Goal: Information Seeking & Learning: Check status

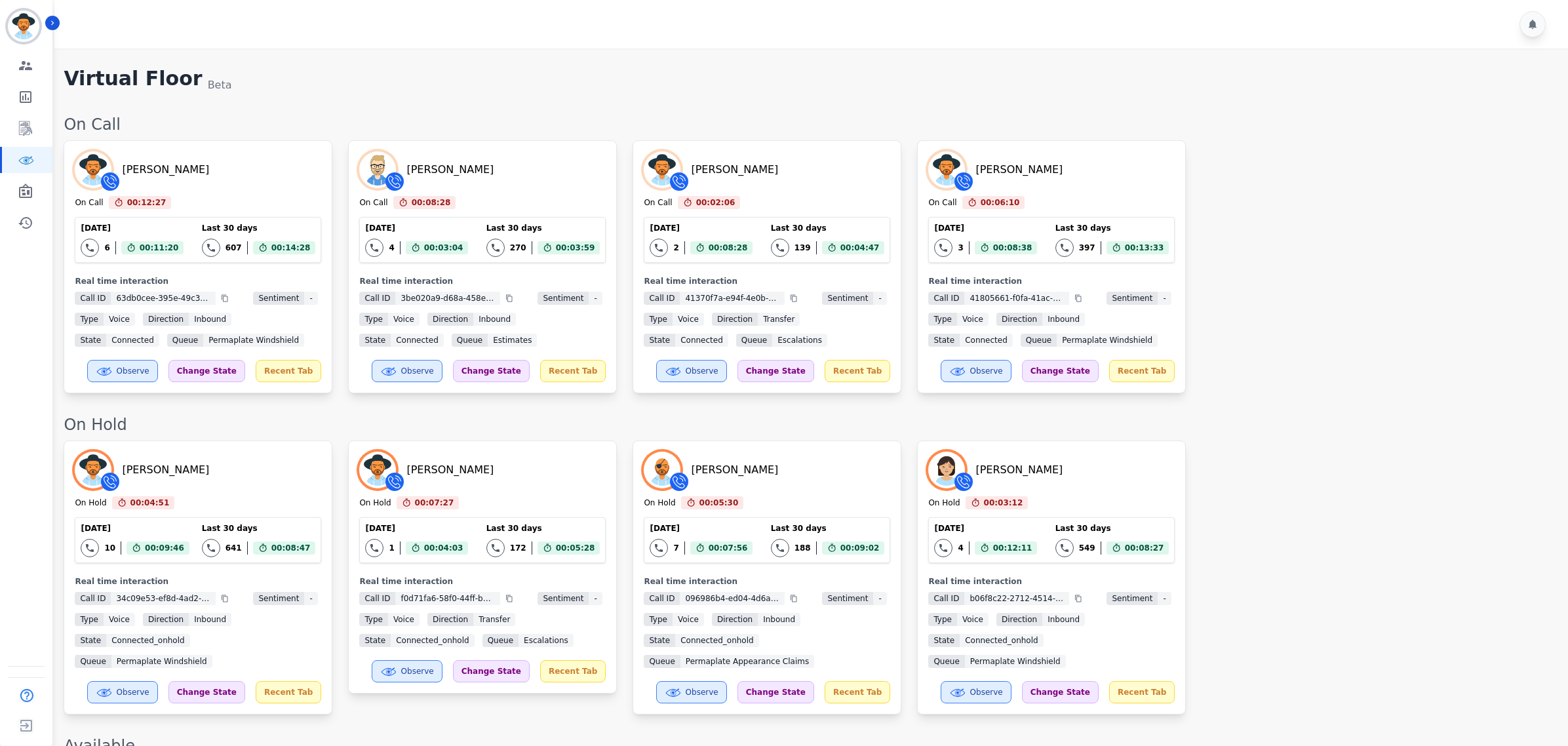
scroll to position [1289, 0]
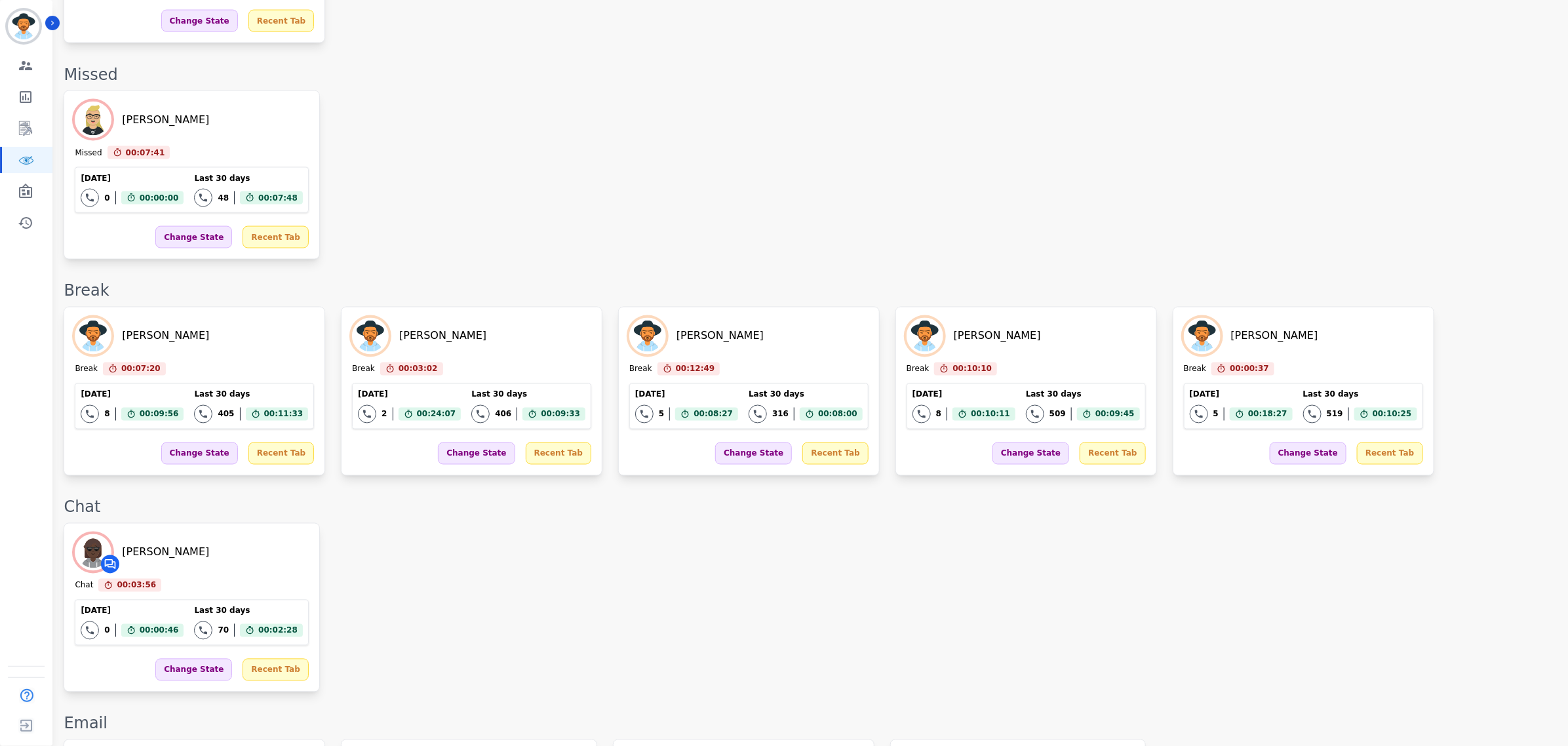
click at [1277, 518] on div "On Call [PERSON_NAME] On Call 00:12:27 Current State: On Call [DATE] 6 Total in…" at bounding box center [809, 176] width 1491 height 2700
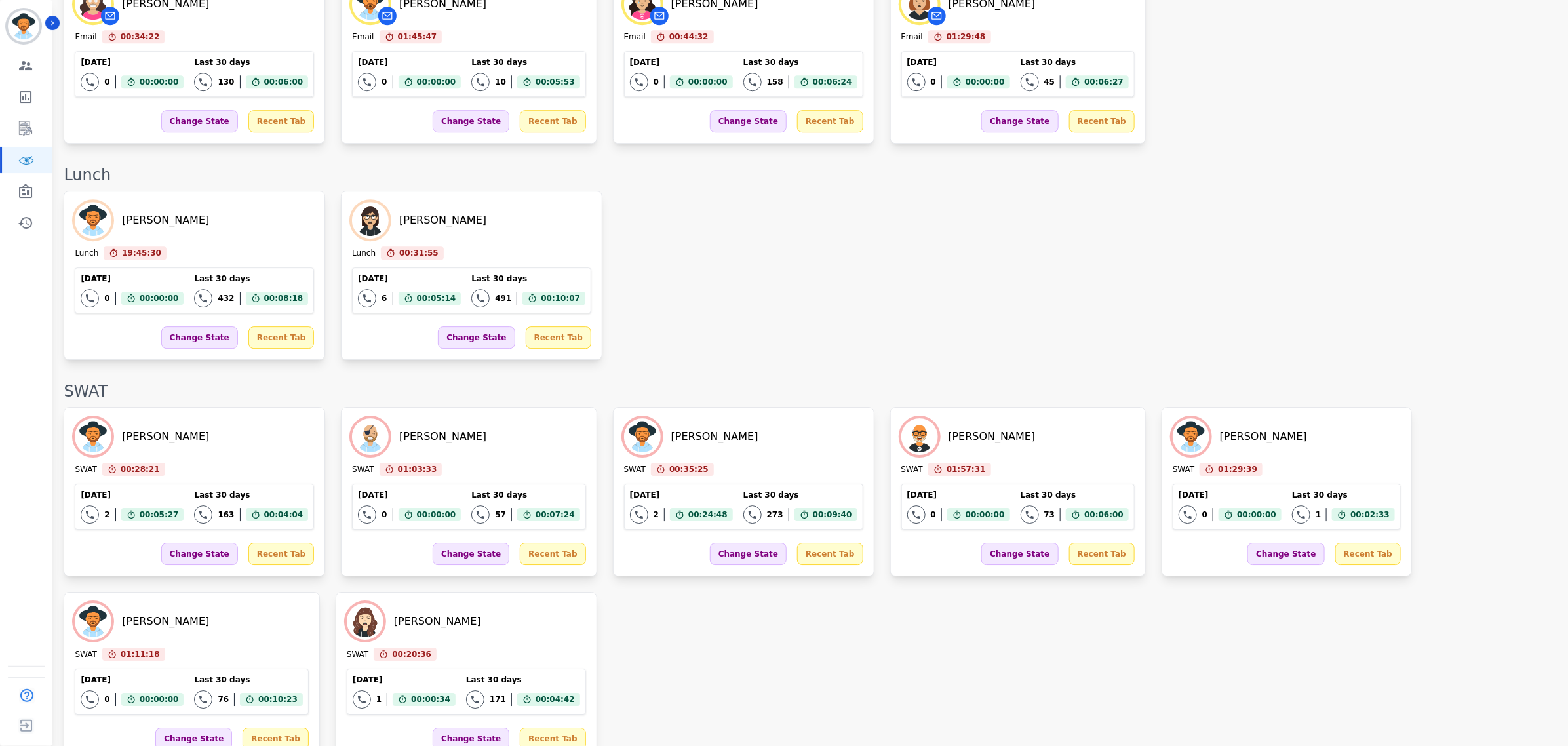
scroll to position [2157, 0]
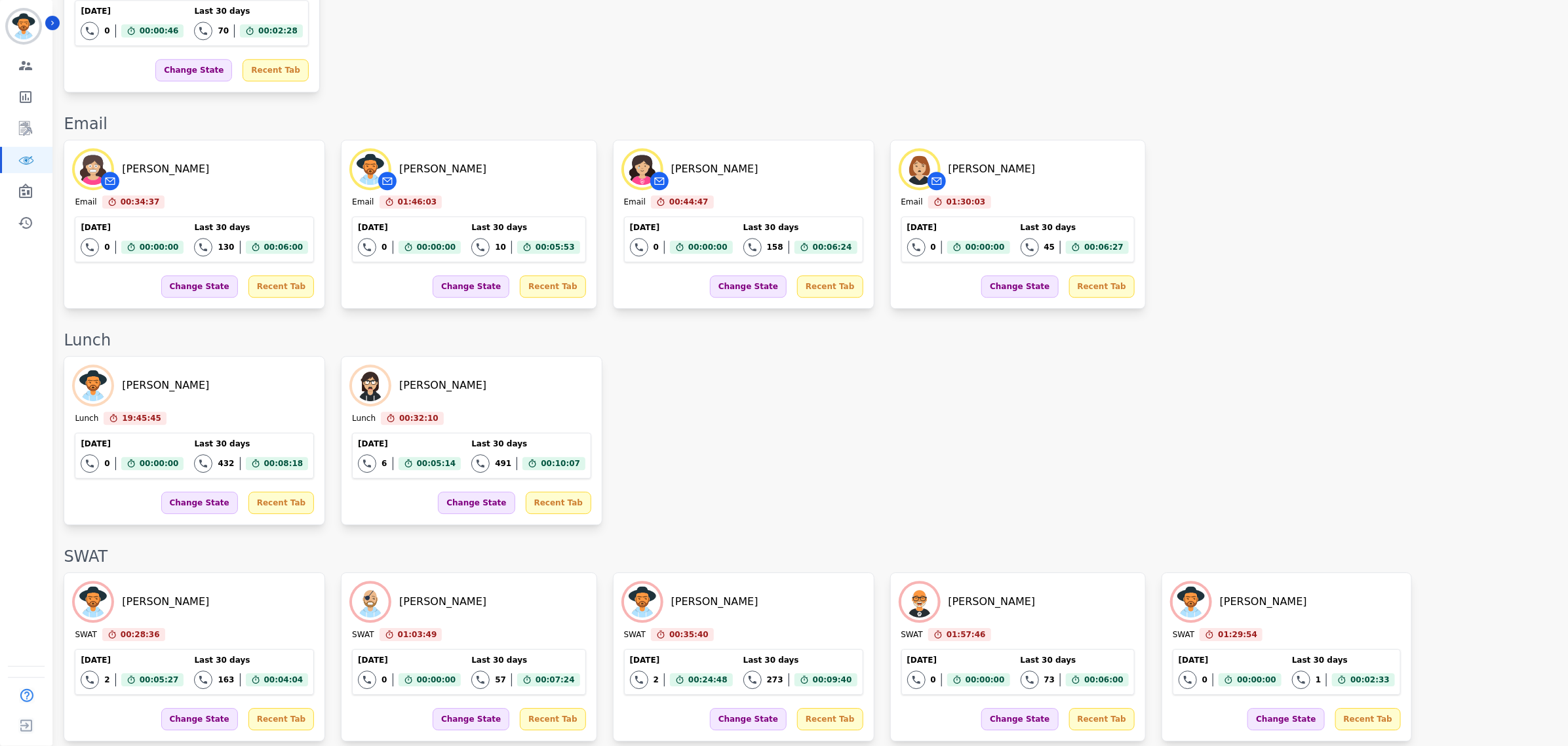
click at [1016, 356] on div "[PERSON_NAME] Lunch 19:45:45 Current State: Lunch [DATE] 0 Total interactions c…" at bounding box center [809, 440] width 1491 height 169
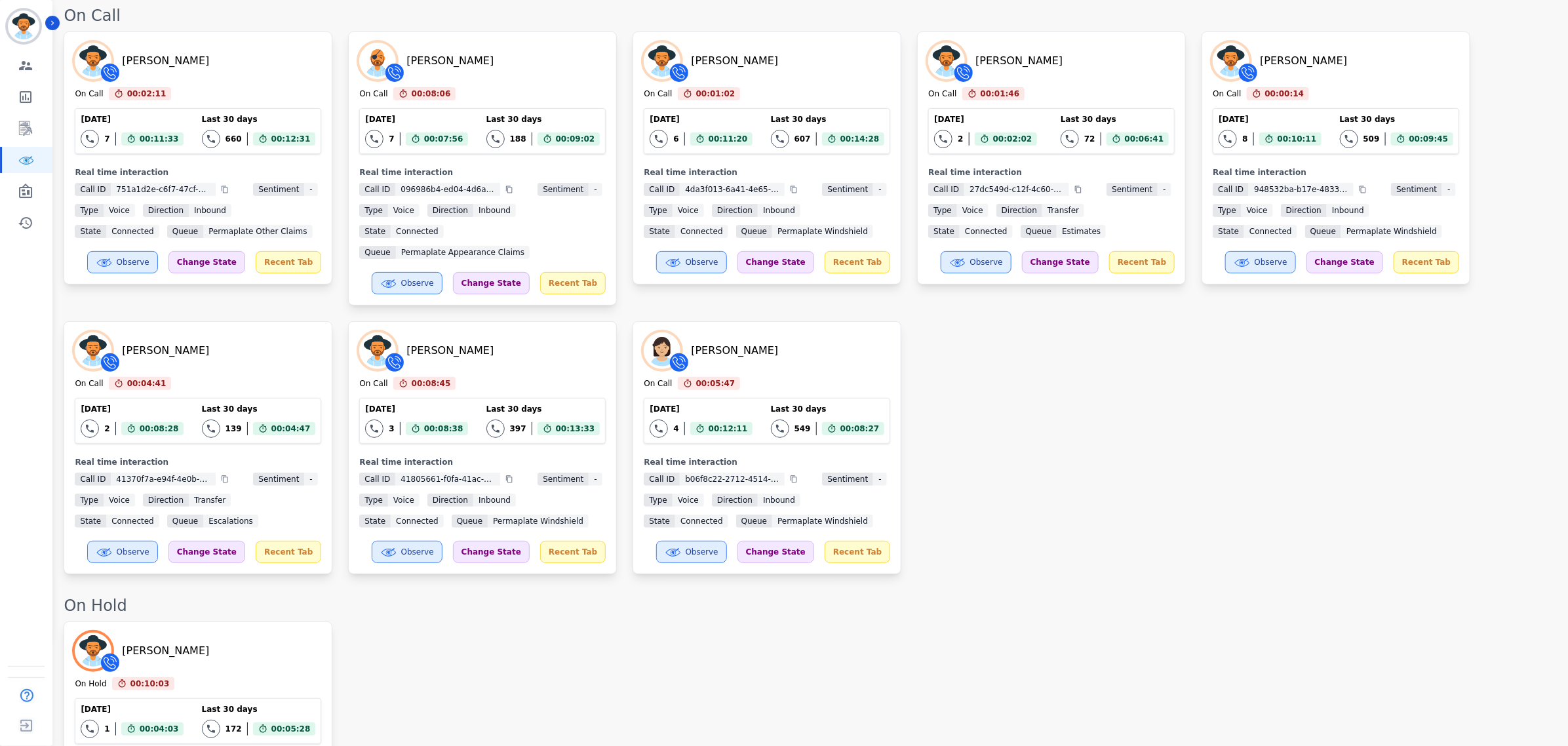
scroll to position [0, 0]
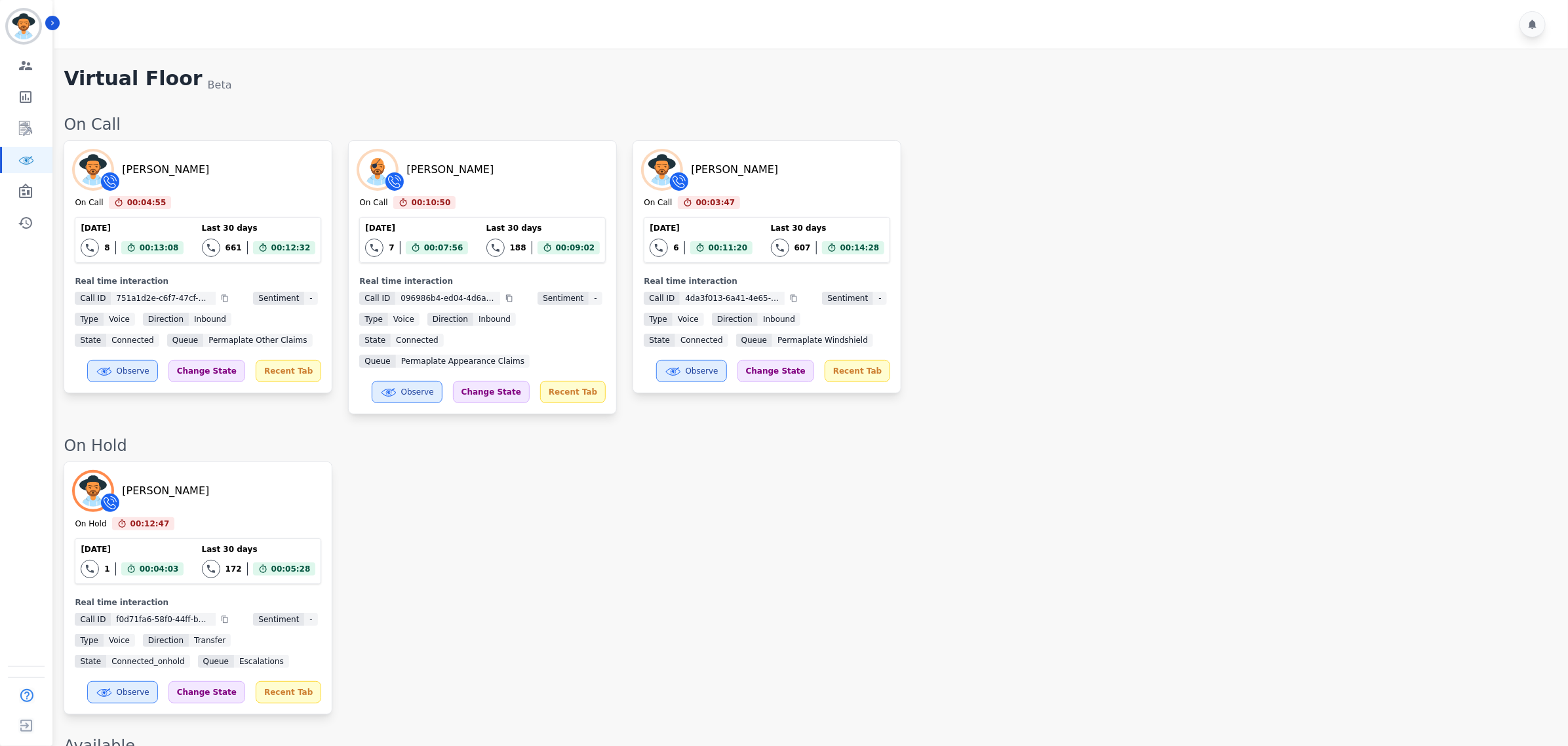
click at [1105, 471] on div "[PERSON_NAME] On Hold 00:12:47 Current State: On Hold [DATE] 1 Total interactio…" at bounding box center [809, 587] width 1491 height 253
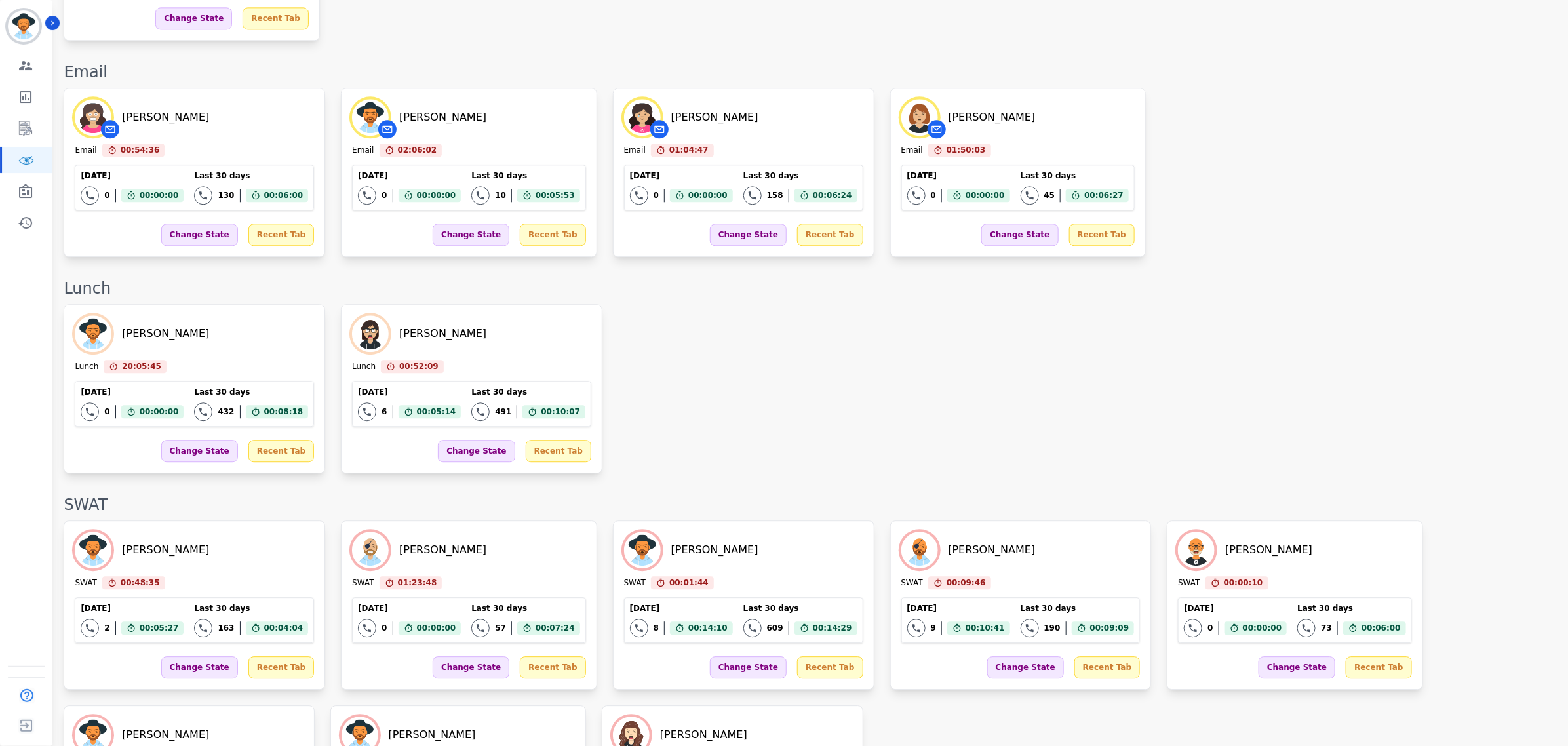
scroll to position [1691, 0]
